Goal: Transaction & Acquisition: Download file/media

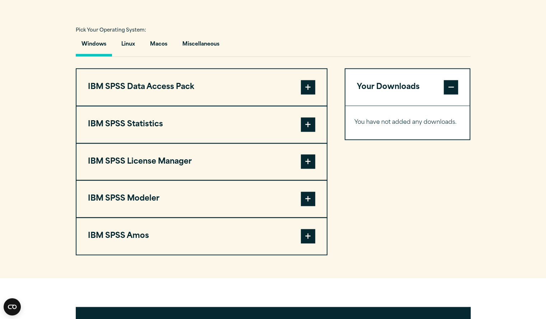
scroll to position [550, 0]
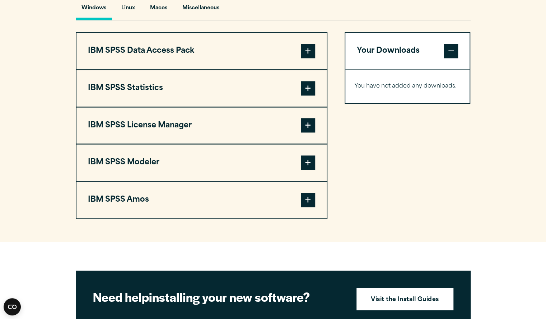
click at [304, 157] on span at bounding box center [308, 162] width 14 height 14
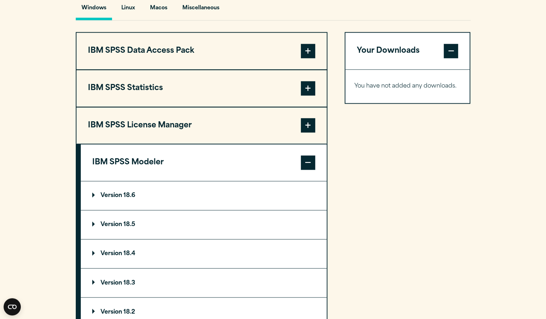
click at [114, 195] on p "Version 18.6" at bounding box center [113, 196] width 43 height 6
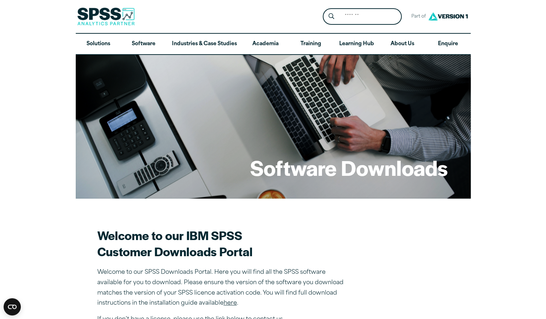
scroll to position [145, 0]
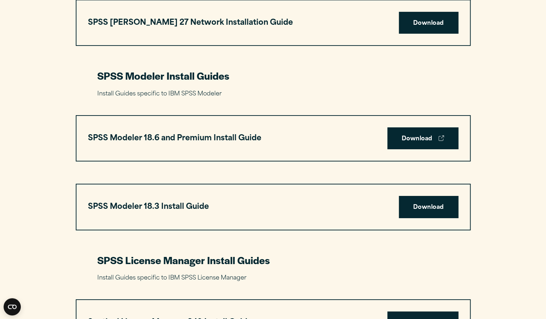
scroll to position [1455, 0]
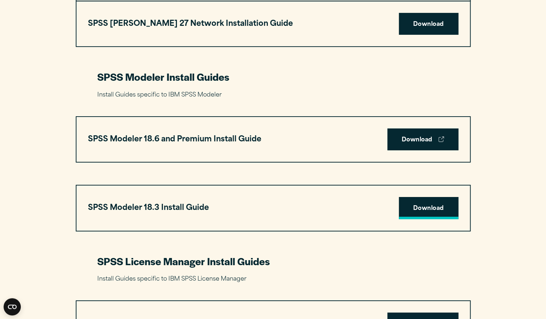
click at [433, 211] on link "Download" at bounding box center [429, 208] width 60 height 22
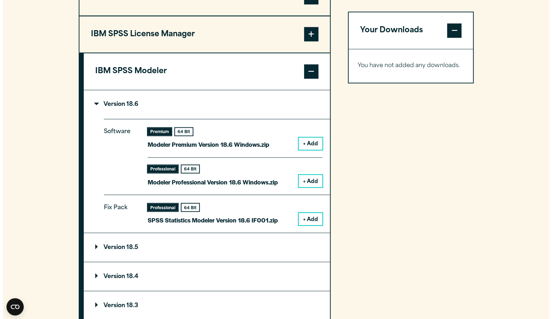
scroll to position [690, 0]
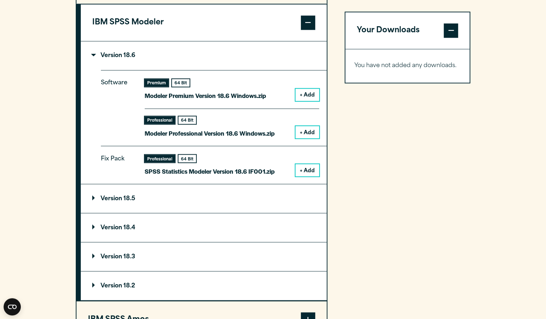
click at [308, 135] on button "+ Add" at bounding box center [308, 132] width 24 height 12
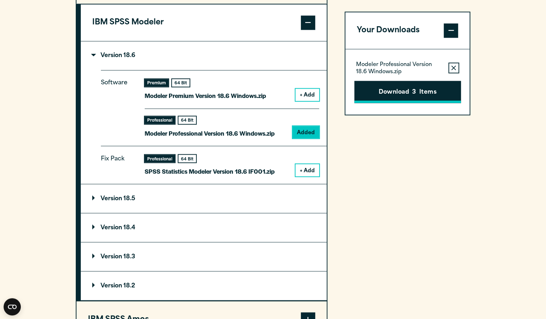
click at [427, 95] on button "Download 3 Items" at bounding box center [407, 92] width 107 height 22
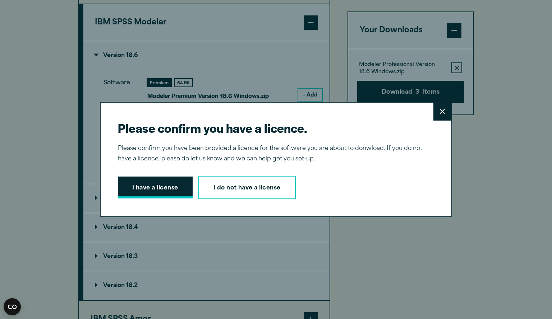
click at [135, 190] on button "I have a license" at bounding box center [155, 188] width 75 height 22
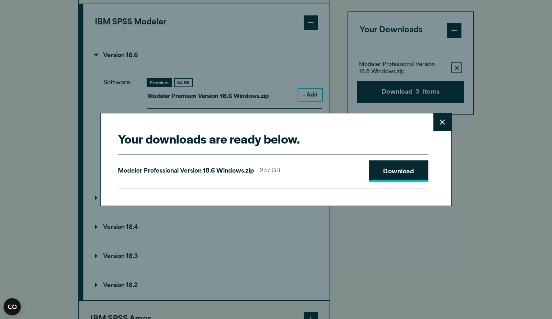
click at [400, 178] on link "Download" at bounding box center [398, 172] width 60 height 22
click at [404, 176] on link "Download" at bounding box center [398, 172] width 60 height 22
